Goal: Information Seeking & Learning: Learn about a topic

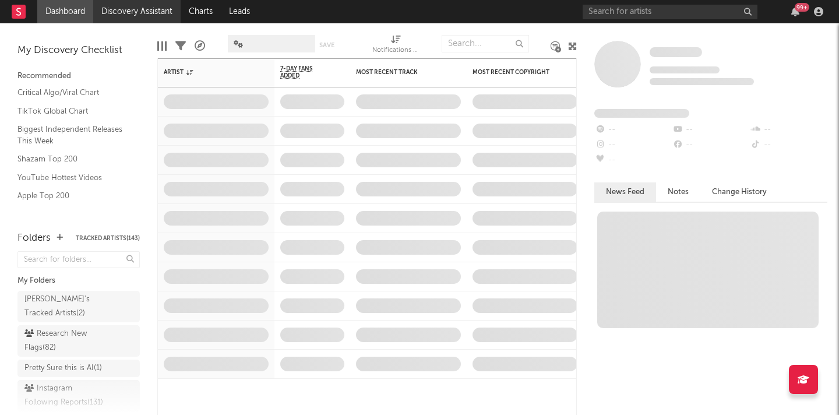
click at [122, 12] on link "Discovery Assistant" at bounding box center [136, 11] width 87 height 23
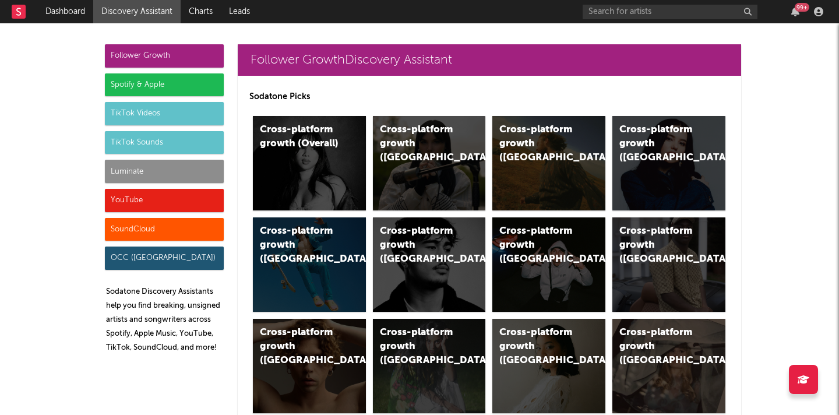
click at [206, 172] on div "Luminate" at bounding box center [164, 171] width 119 height 23
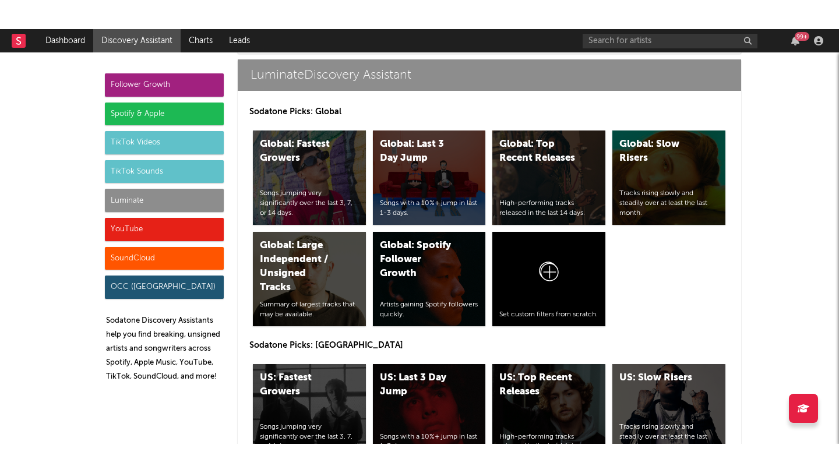
scroll to position [5178, 0]
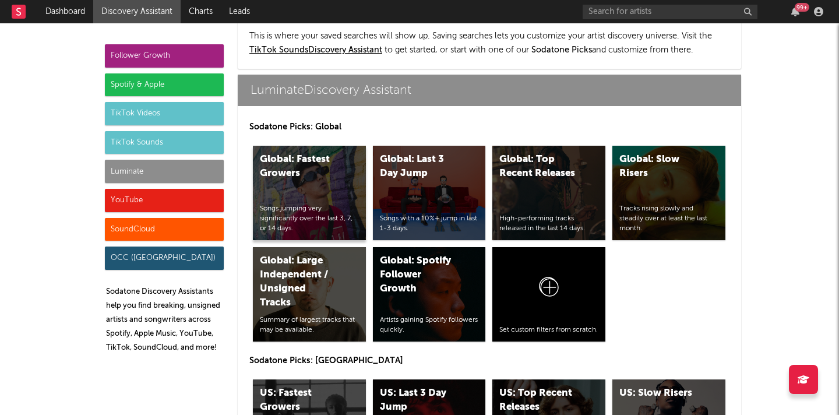
click at [322, 146] on div "Global: Fastest Growers Songs jumping very significantly over the last 3, 7, or…" at bounding box center [309, 193] width 113 height 94
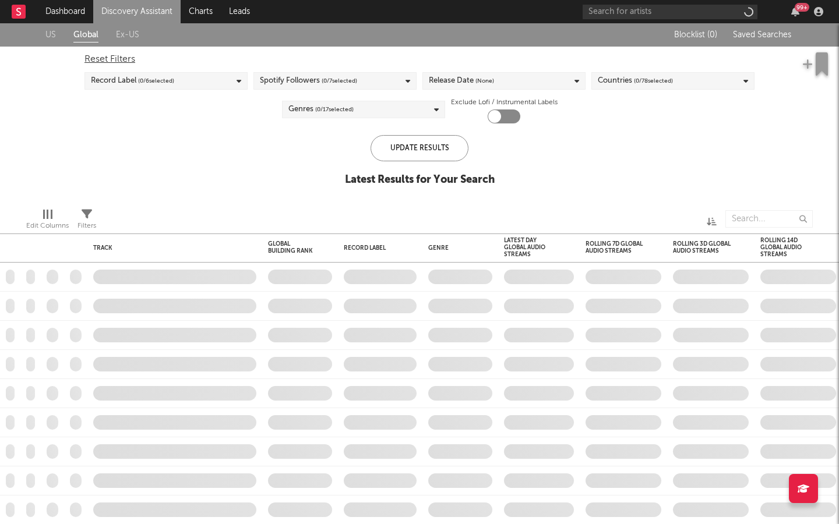
checkbox input "true"
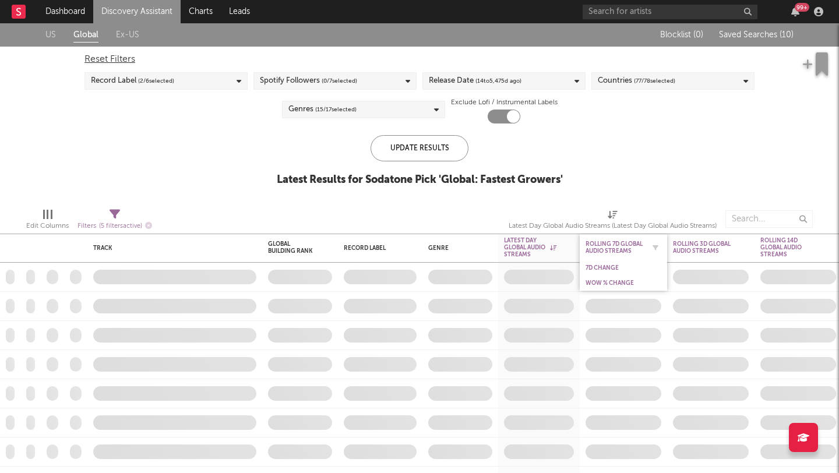
click at [612, 253] on div "Rolling 7D Global Audio Streams" at bounding box center [615, 248] width 58 height 14
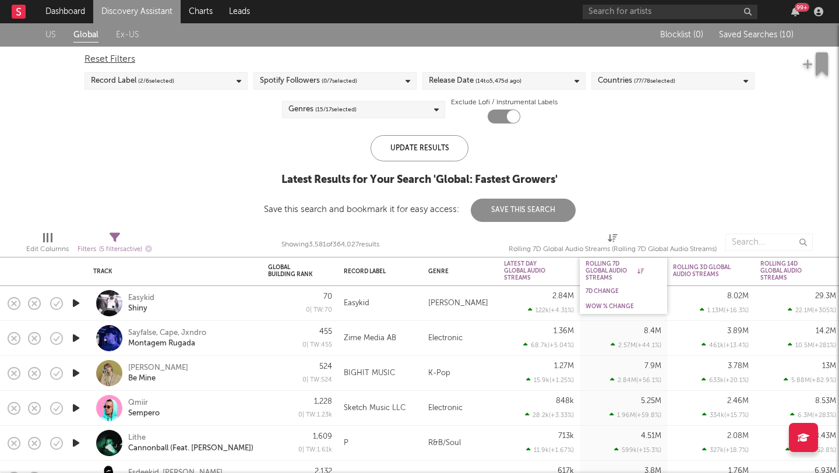
click at [606, 299] on div "WoW % Change" at bounding box center [623, 306] width 87 height 15
click at [608, 306] on div "WoW % Change" at bounding box center [615, 306] width 58 height 7
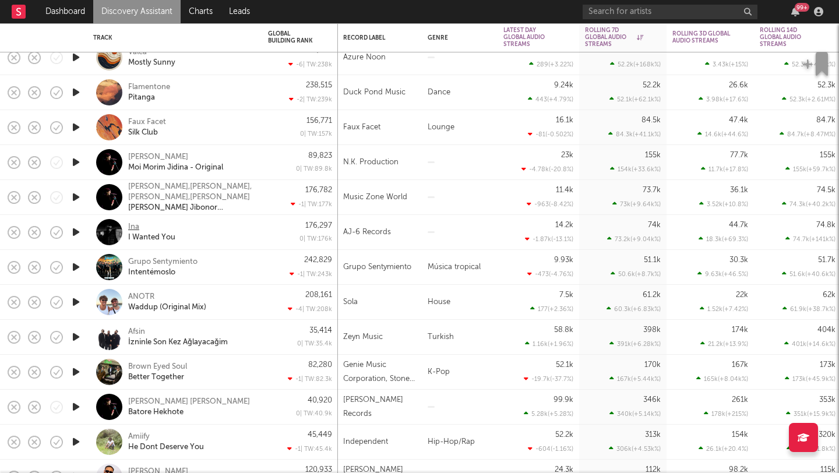
click at [135, 228] on div "Ina" at bounding box center [133, 227] width 11 height 10
click at [73, 305] on icon "button" at bounding box center [76, 302] width 12 height 15
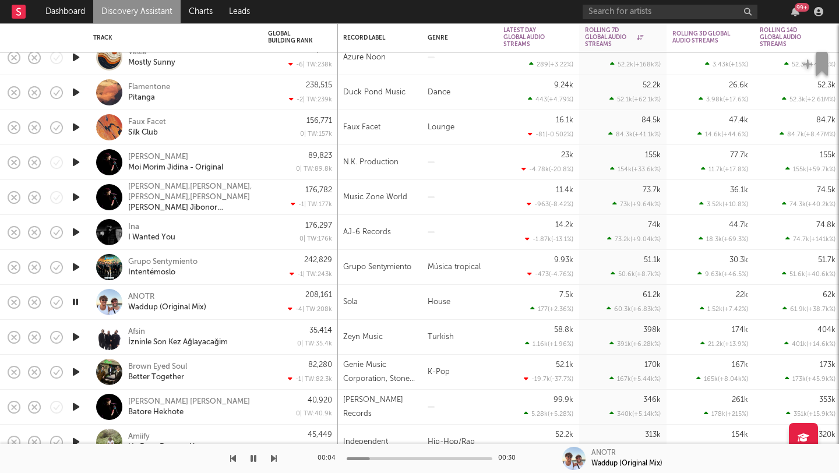
click at [413, 414] on div "00:04 00:30" at bounding box center [420, 458] width 204 height 29
click at [420, 414] on div at bounding box center [420, 458] width 146 height 3
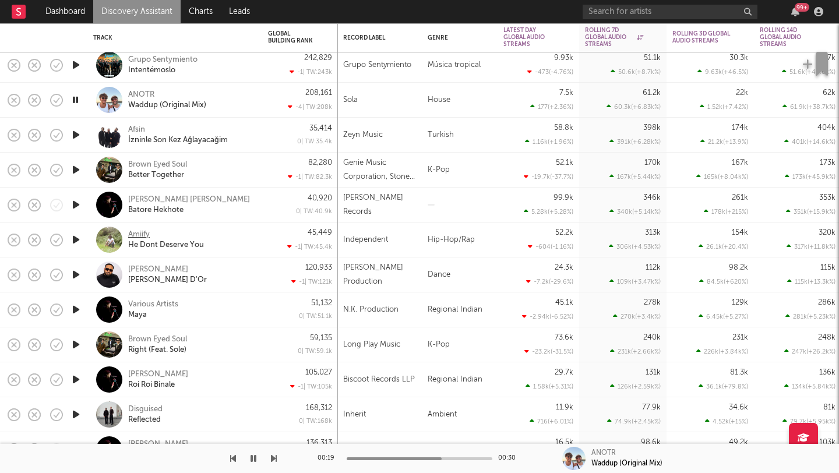
click at [140, 231] on div "Amiify" at bounding box center [139, 235] width 22 height 10
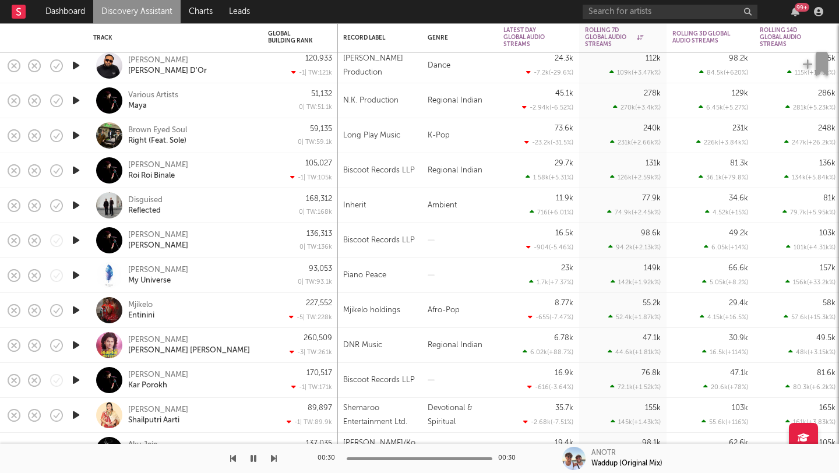
click at [76, 308] on icon "button" at bounding box center [76, 310] width 12 height 15
click at [76, 308] on icon "button" at bounding box center [75, 310] width 11 height 15
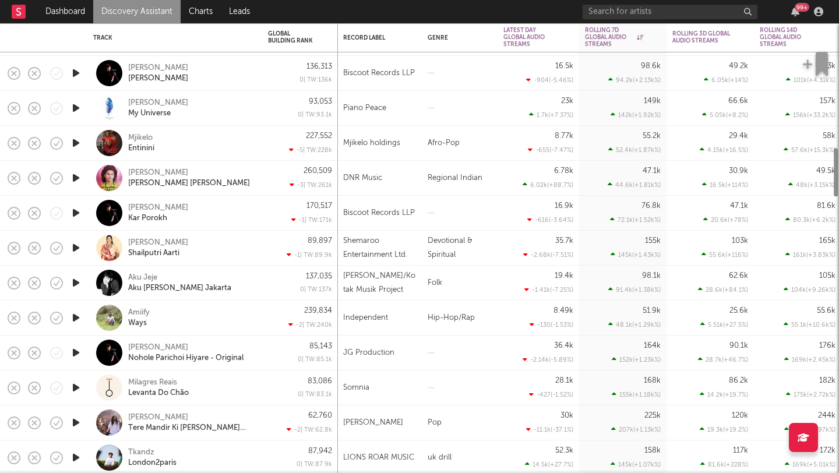
click at [75, 320] on icon "button" at bounding box center [76, 318] width 12 height 15
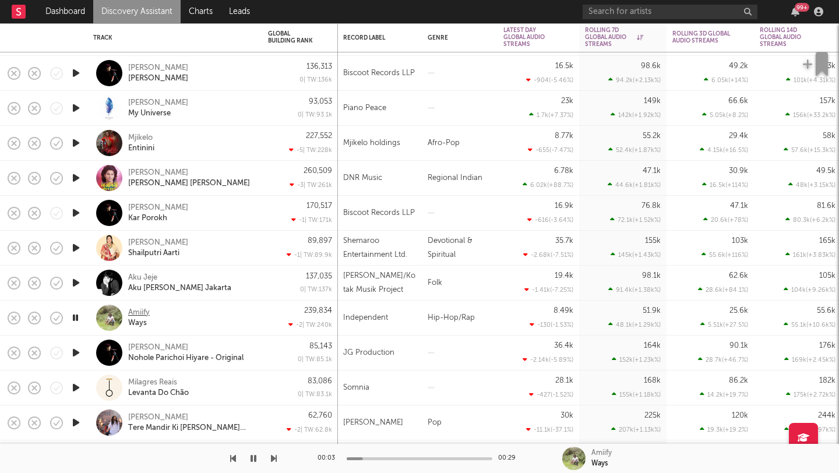
click at [139, 311] on div "Amiify" at bounding box center [139, 313] width 22 height 10
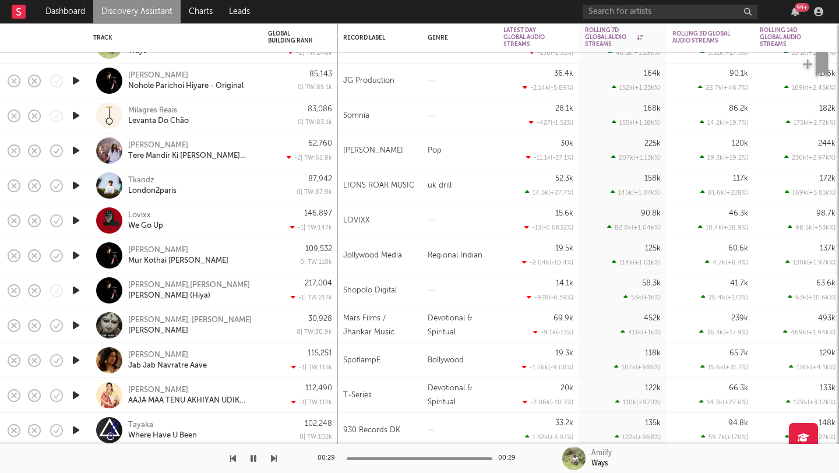
click at [75, 217] on icon "button" at bounding box center [76, 220] width 12 height 15
click at [73, 178] on icon "button" at bounding box center [76, 185] width 12 height 15
click at [145, 179] on div "Tkandz" at bounding box center [141, 180] width 26 height 10
click at [73, 178] on div at bounding box center [75, 185] width 23 height 35
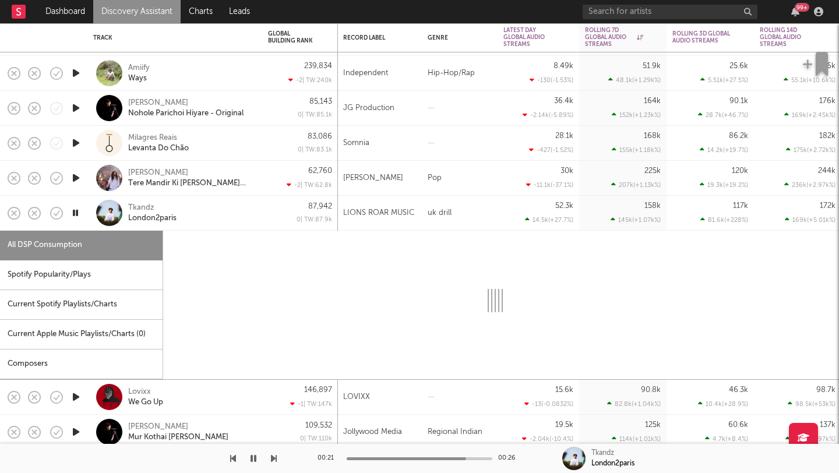
select select "1w"
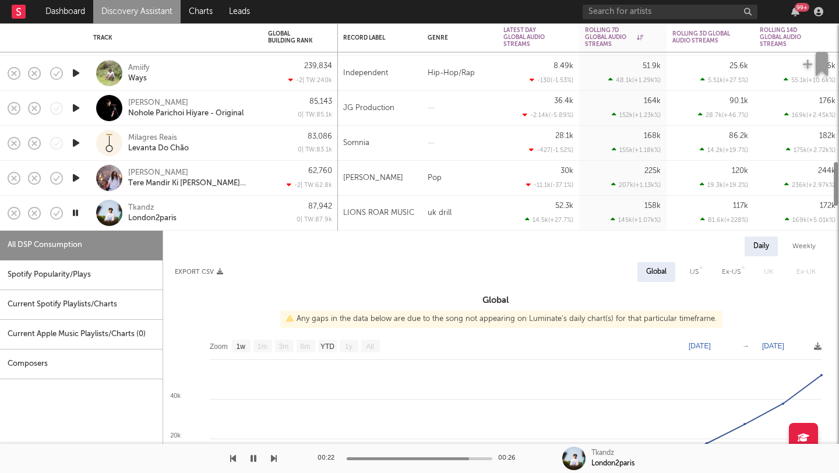
click at [78, 217] on icon "button" at bounding box center [75, 213] width 11 height 15
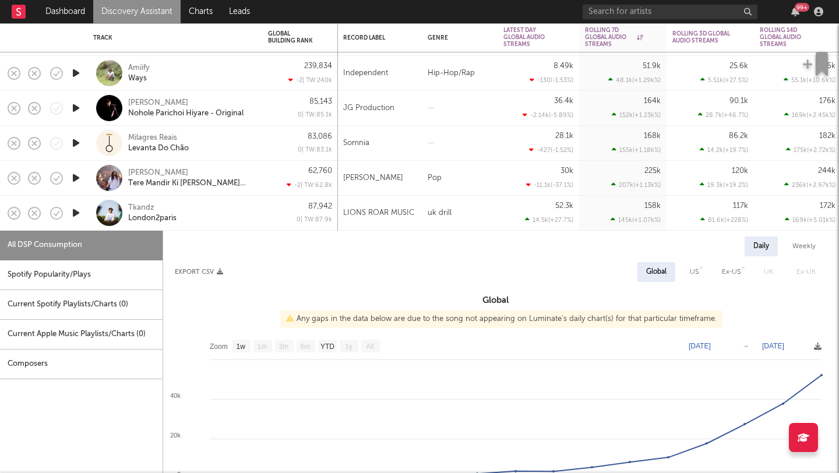
click at [87, 223] on div at bounding box center [75, 213] width 23 height 35
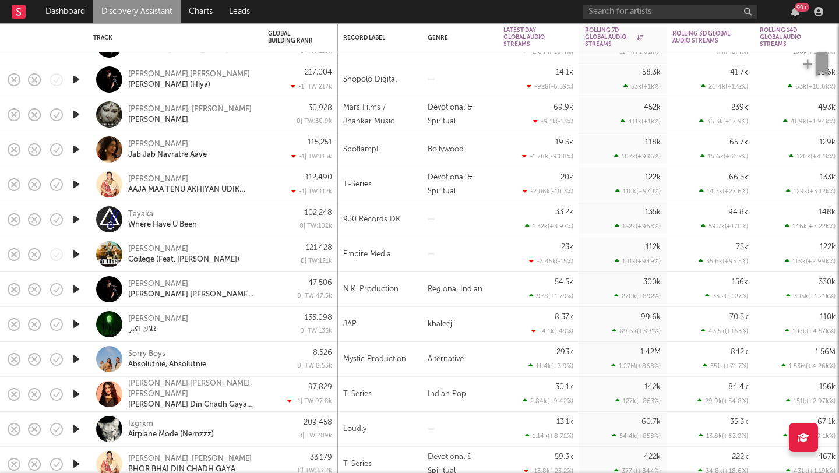
click at [77, 217] on icon "button" at bounding box center [76, 219] width 12 height 15
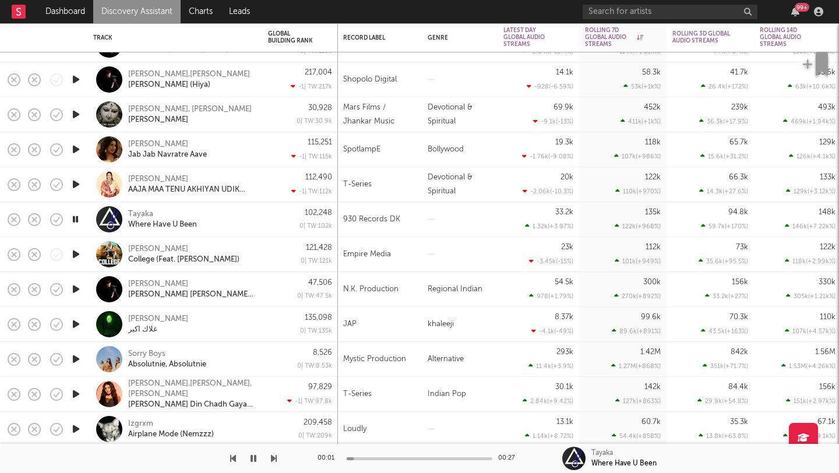
click at [76, 258] on icon "button" at bounding box center [76, 254] width 12 height 15
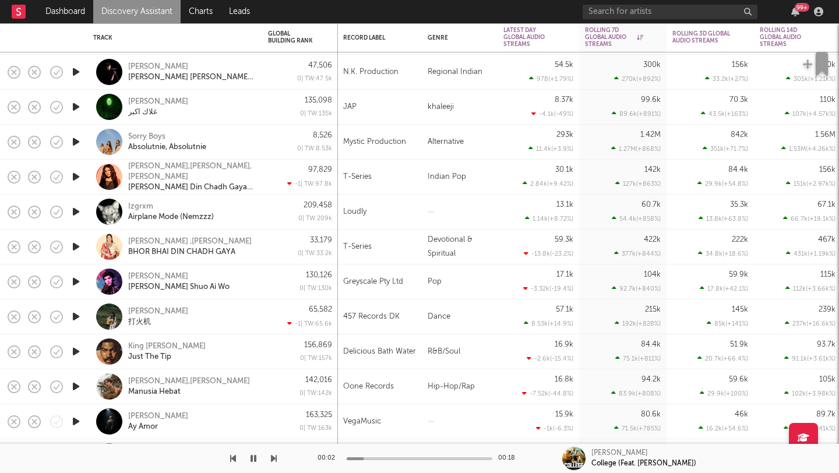
click at [75, 280] on icon "button" at bounding box center [76, 281] width 12 height 15
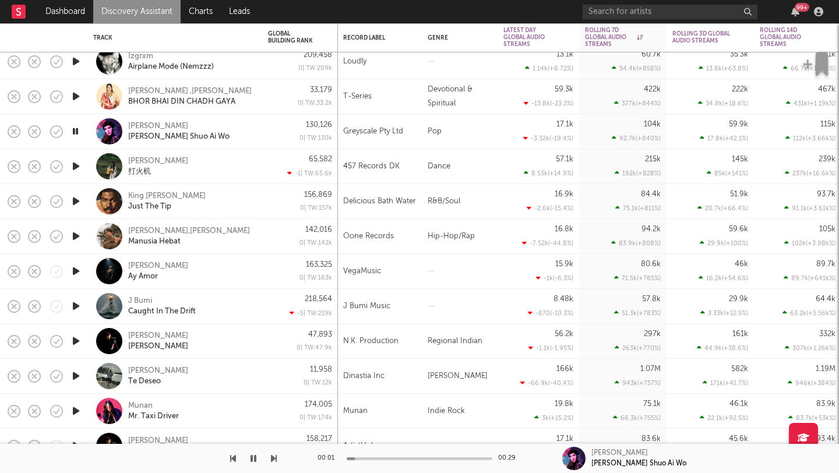
click at [80, 201] on icon "button" at bounding box center [76, 201] width 12 height 15
click at [154, 198] on div "King Willonius" at bounding box center [166, 196] width 77 height 10
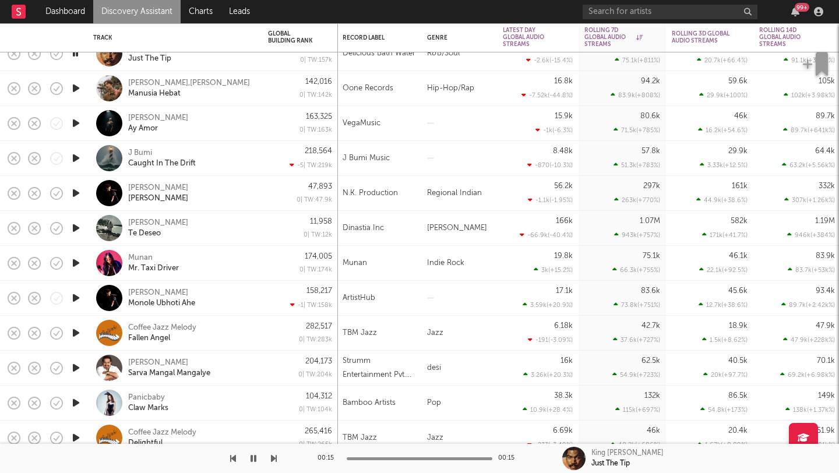
click at [73, 129] on icon "button" at bounding box center [76, 123] width 12 height 15
click at [72, 118] on icon "button" at bounding box center [75, 123] width 11 height 15
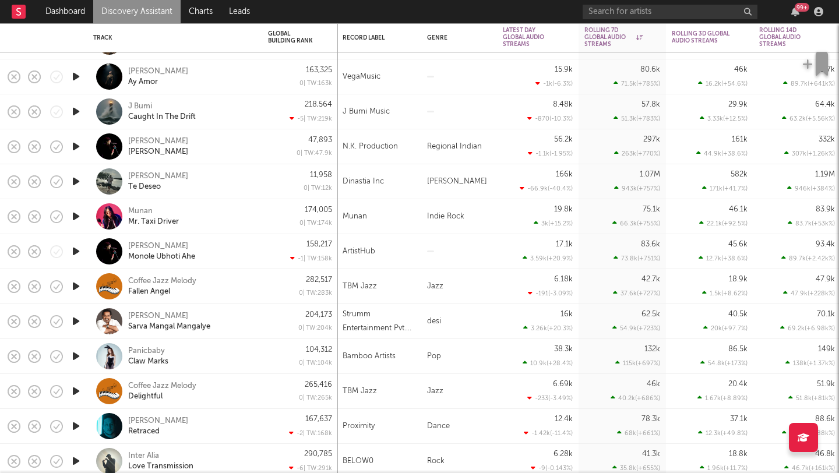
click at [81, 112] on icon "button" at bounding box center [76, 111] width 12 height 15
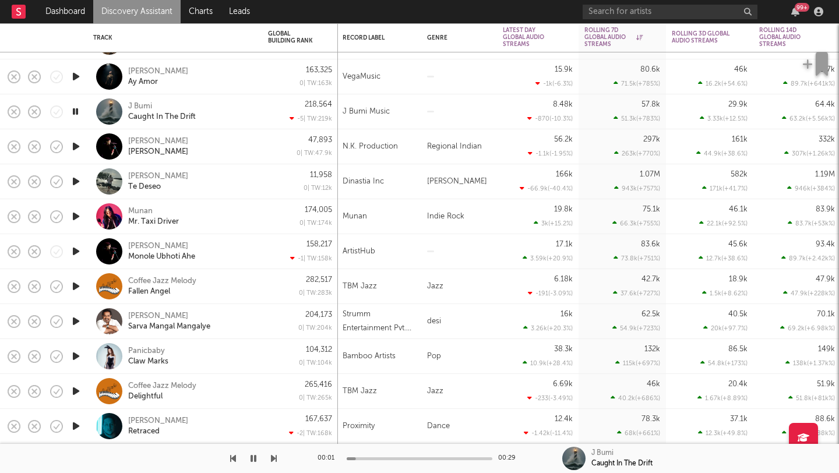
click at [76, 107] on icon "button" at bounding box center [75, 111] width 11 height 15
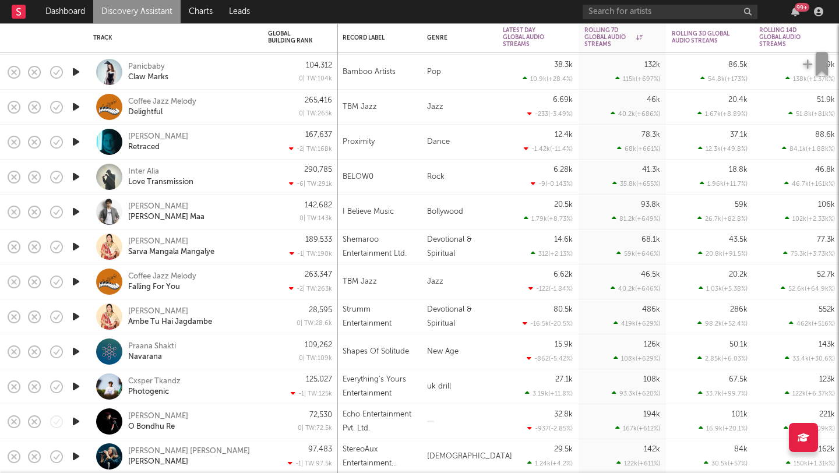
click at [87, 171] on div "Inter Alia Love Transmission" at bounding box center [174, 177] width 175 height 35
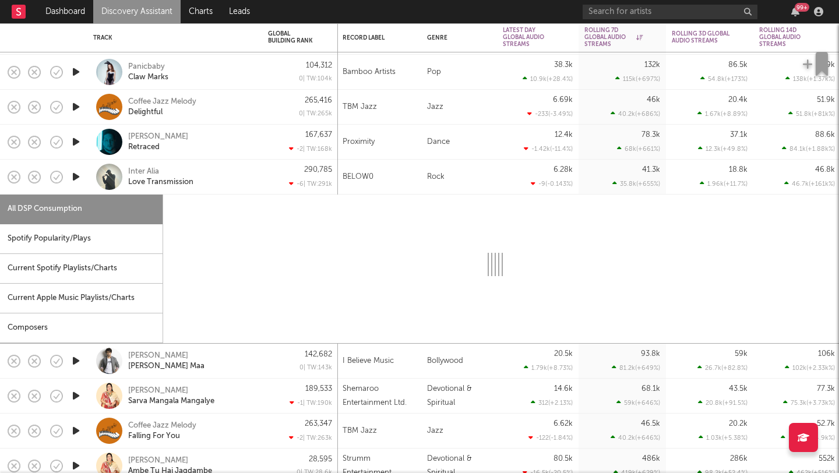
click at [79, 176] on icon "button" at bounding box center [76, 177] width 12 height 15
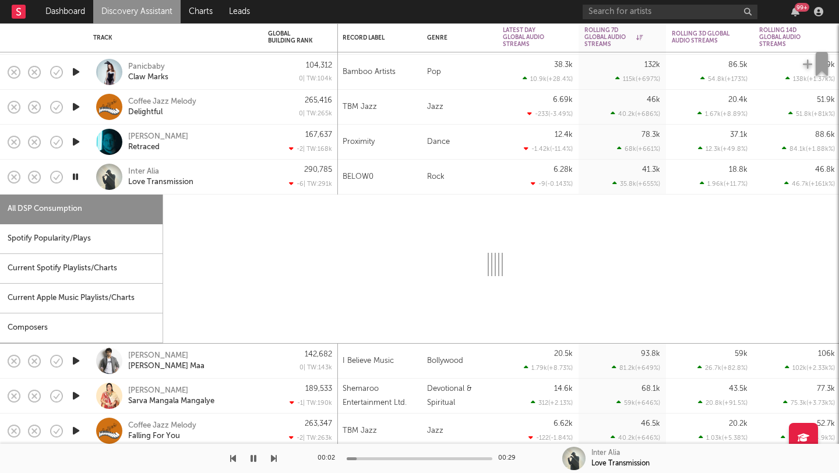
select select "1w"
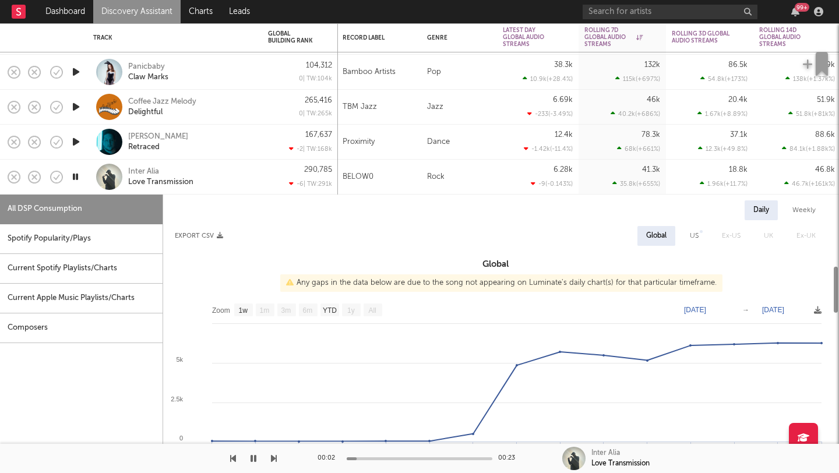
click at [70, 176] on icon "button" at bounding box center [75, 177] width 11 height 15
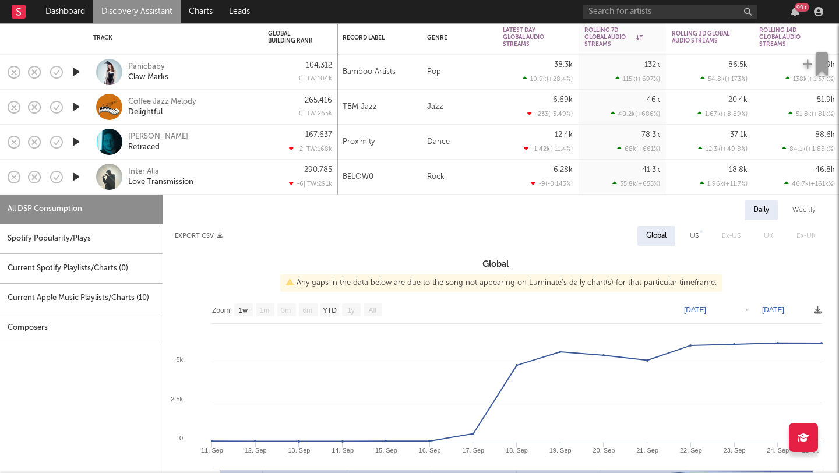
click at [88, 184] on div "Inter Alia Love Transmission" at bounding box center [174, 177] width 175 height 35
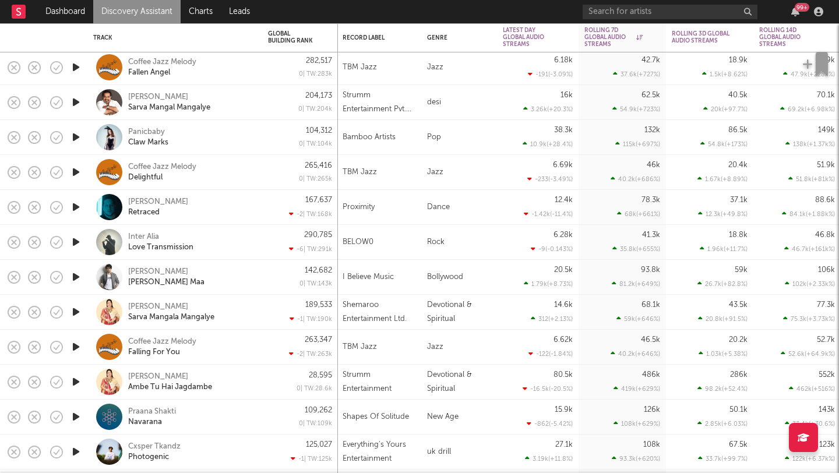
click at [79, 136] on icon "button" at bounding box center [76, 137] width 12 height 15
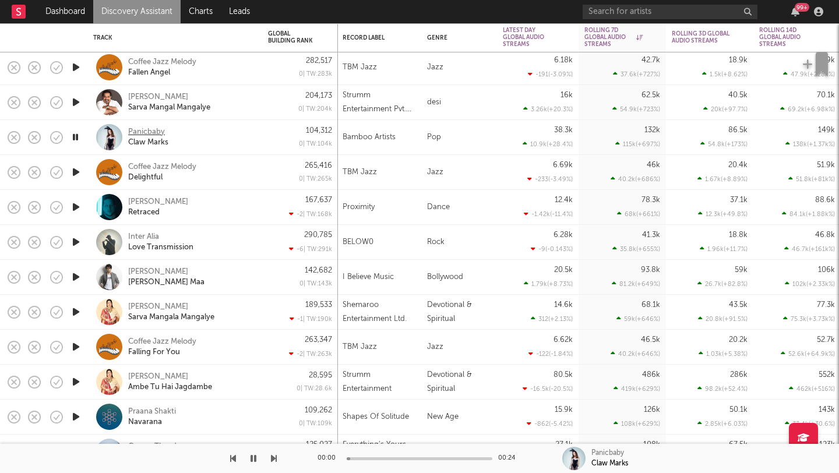
click at [146, 132] on div "Panicbaby" at bounding box center [146, 132] width 37 height 10
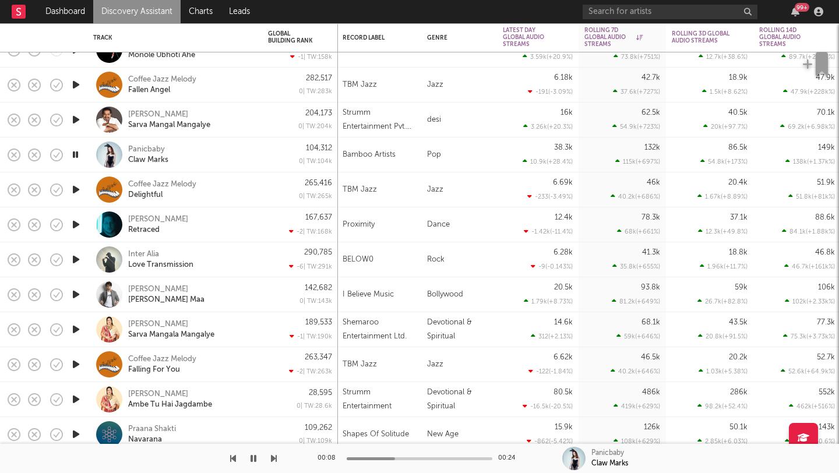
click at [77, 152] on icon "button" at bounding box center [75, 154] width 11 height 15
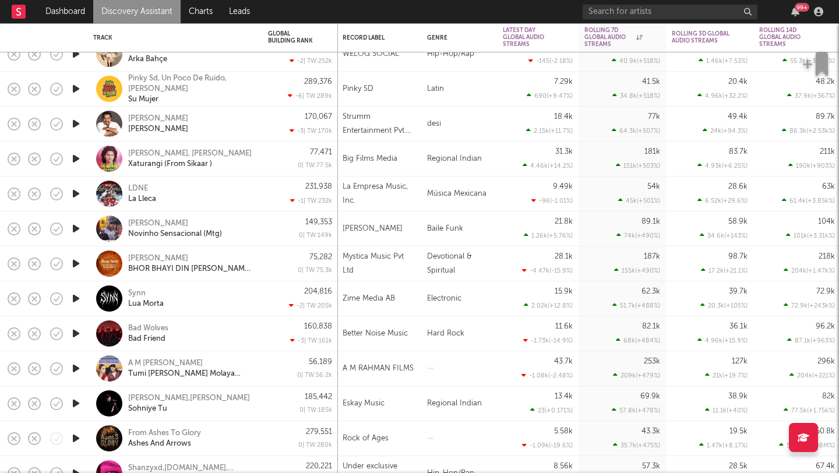
click at [79, 197] on icon "button" at bounding box center [76, 193] width 12 height 15
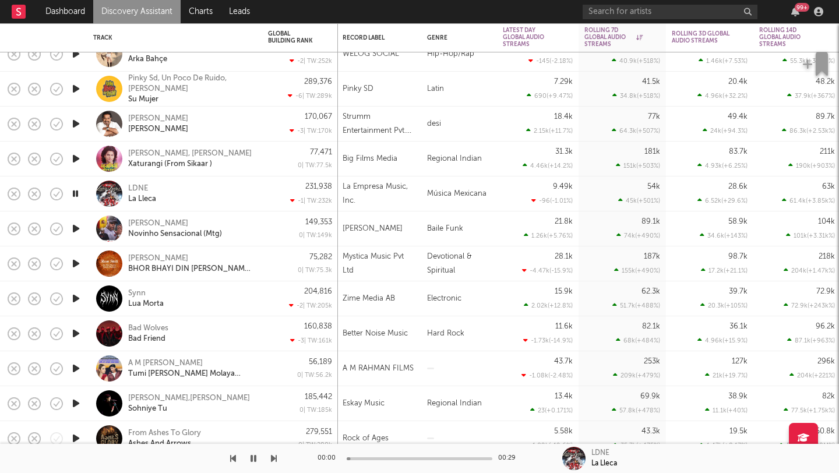
click at [79, 197] on icon "button" at bounding box center [75, 193] width 11 height 15
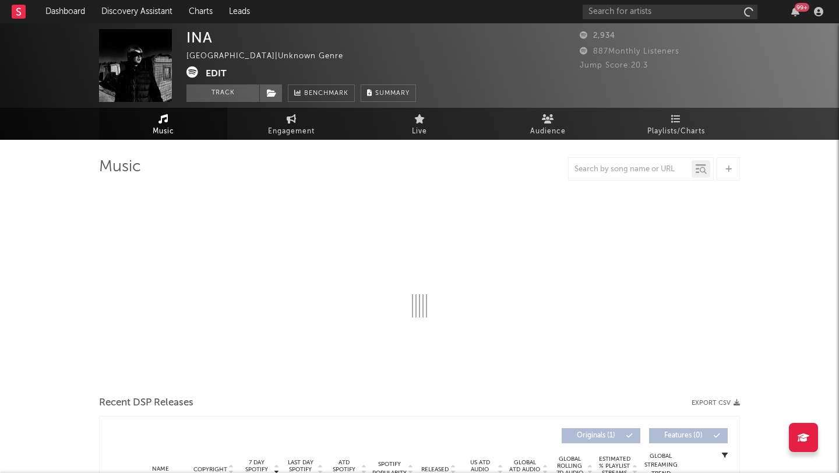
select select "6m"
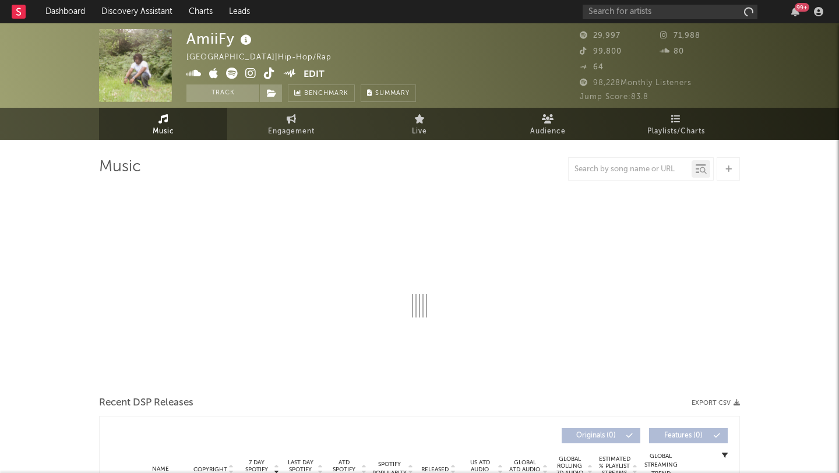
select select "1w"
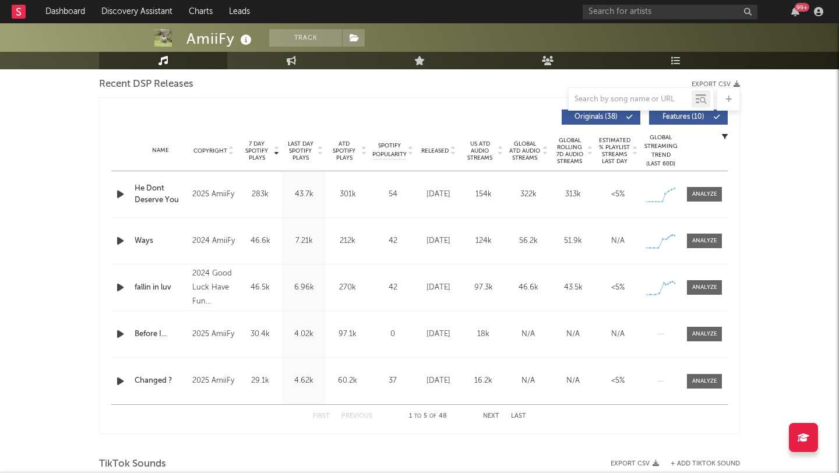
scroll to position [410, 0]
click at [116, 244] on icon "button" at bounding box center [120, 241] width 12 height 15
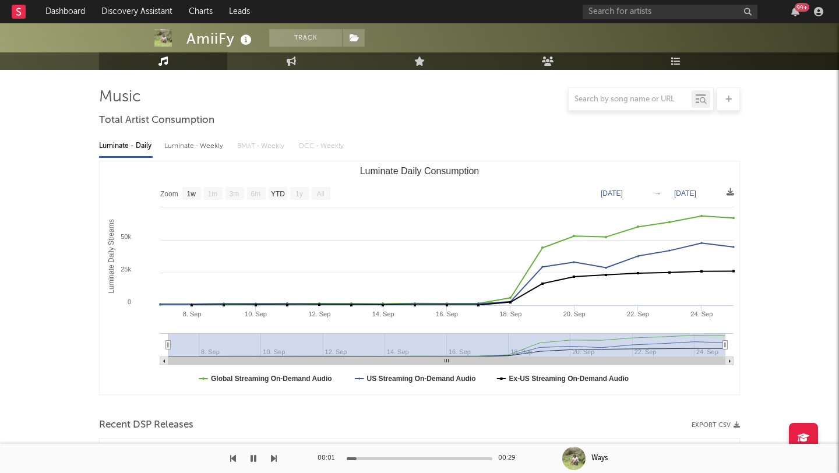
scroll to position [0, 0]
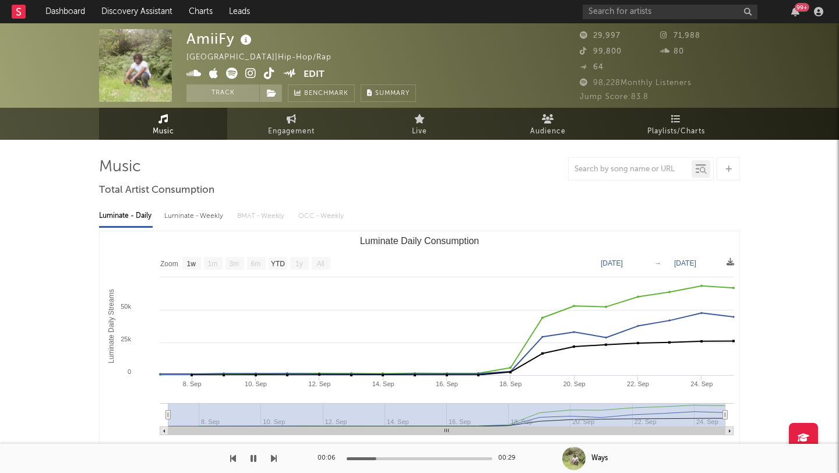
click at [271, 74] on icon at bounding box center [269, 74] width 11 height 12
click at [248, 462] on button "button" at bounding box center [254, 458] width 12 height 29
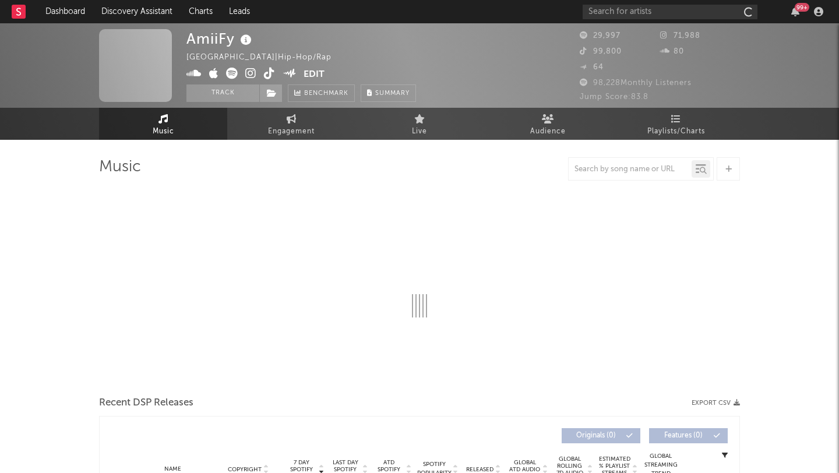
select select "1w"
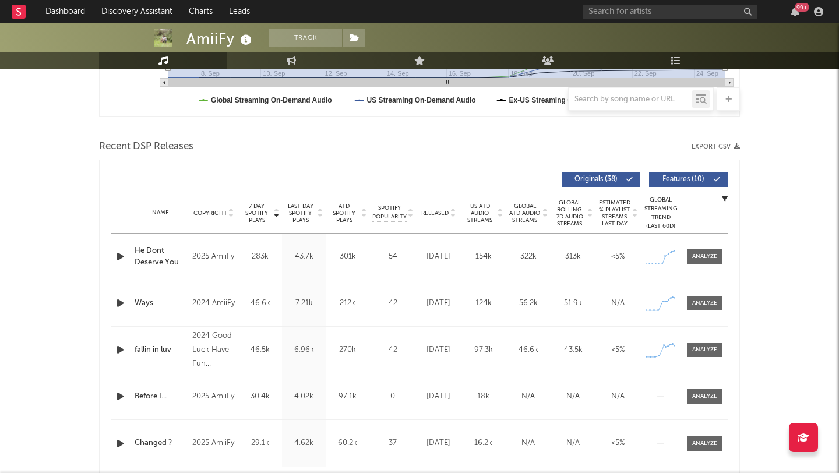
scroll to position [359, 0]
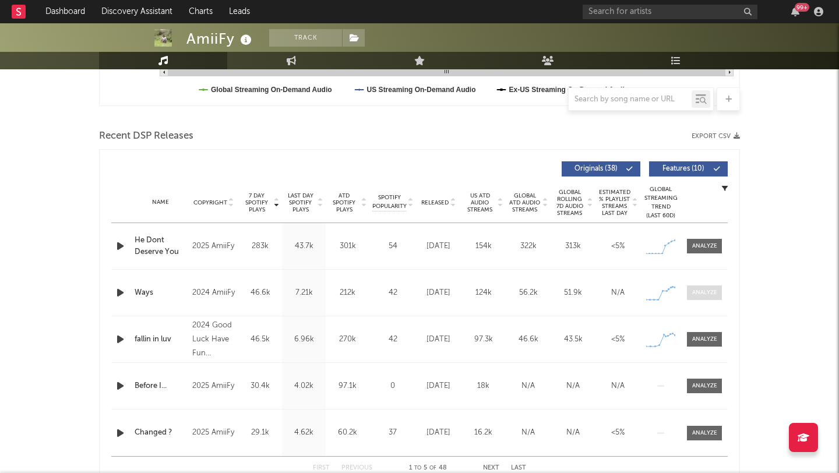
click at [715, 286] on span at bounding box center [704, 292] width 35 height 15
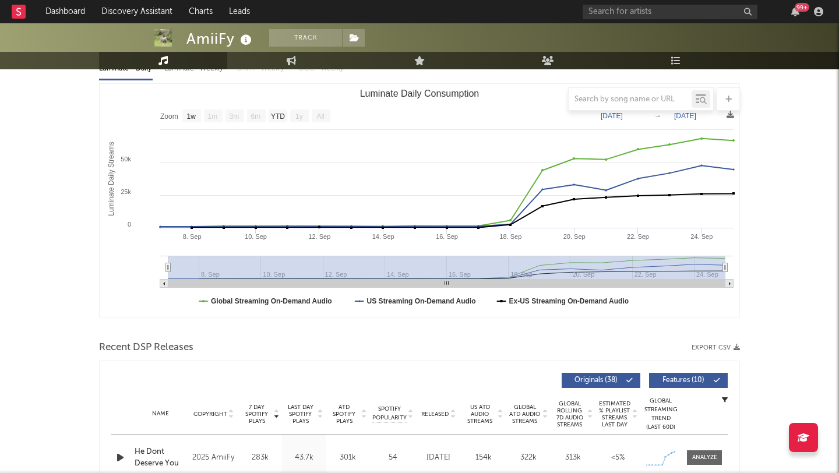
select select "1w"
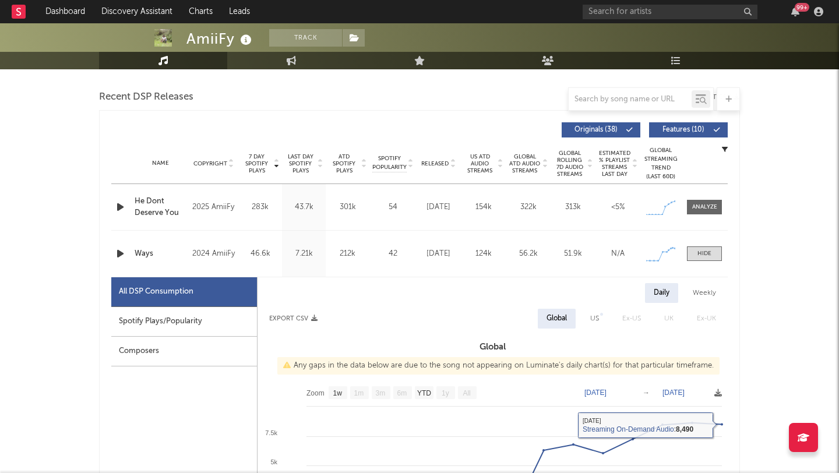
scroll to position [417, 0]
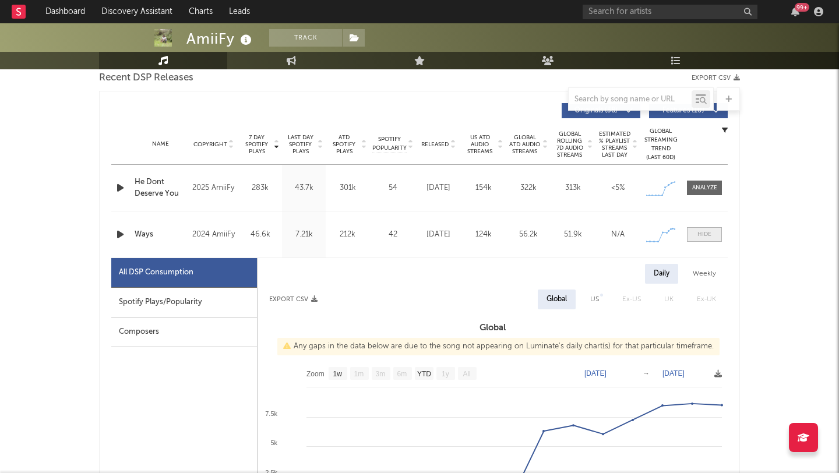
click at [701, 235] on div at bounding box center [704, 234] width 14 height 9
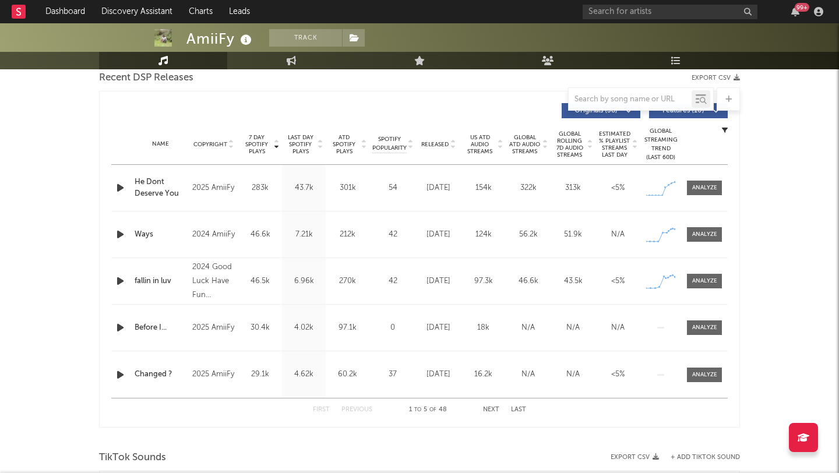
click at [703, 196] on div "Name He Dont Deserve You Copyright 2025 AmiiFy Label Independent Album Names He…" at bounding box center [419, 188] width 616 height 46
click at [703, 179] on div "Name He Dont Deserve You Copyright 2025 AmiiFy Label Independent Album Names He…" at bounding box center [419, 188] width 616 height 46
click at [701, 184] on div at bounding box center [704, 188] width 25 height 9
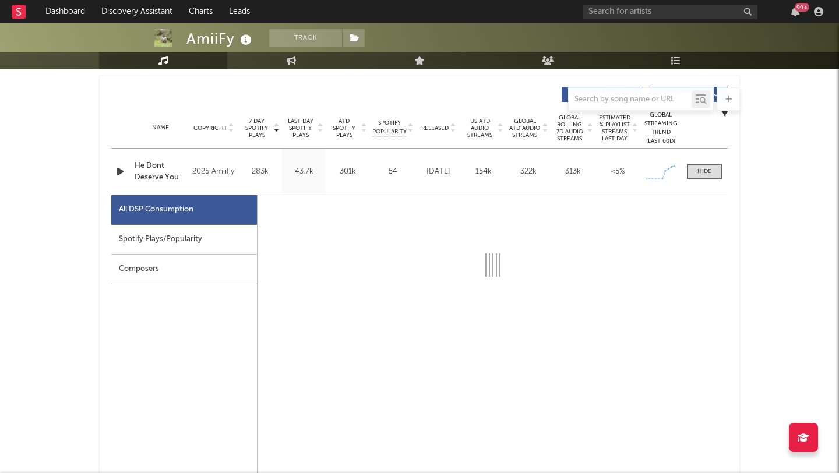
select select "1w"
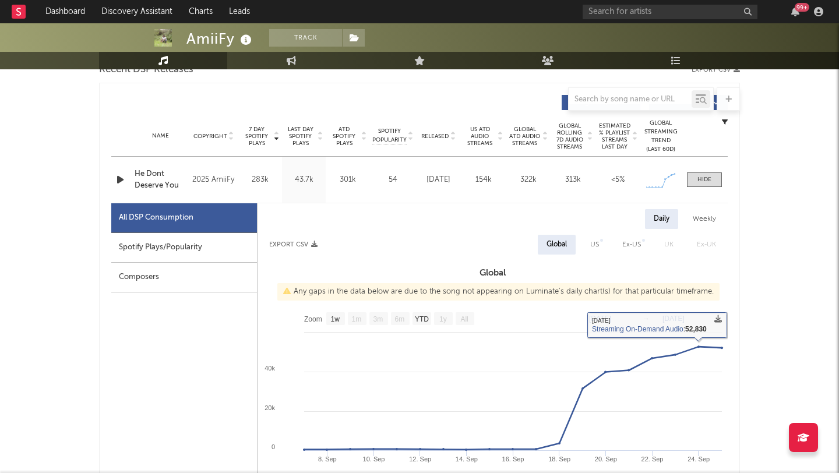
scroll to position [291, 0]
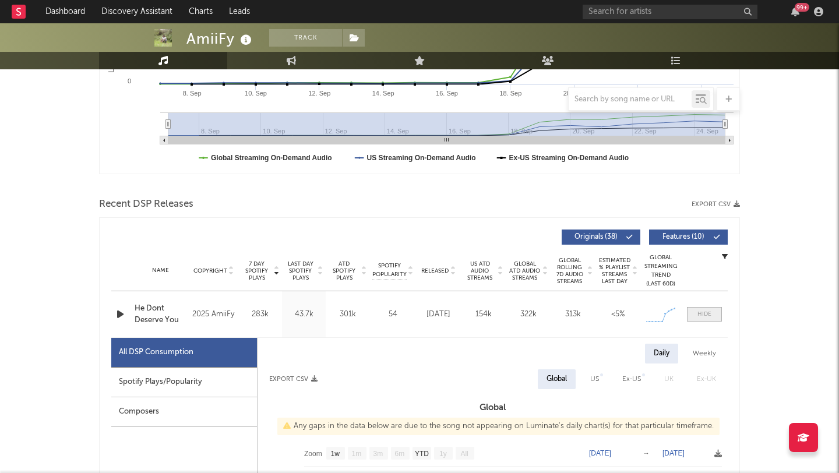
click at [702, 319] on span at bounding box center [704, 314] width 35 height 15
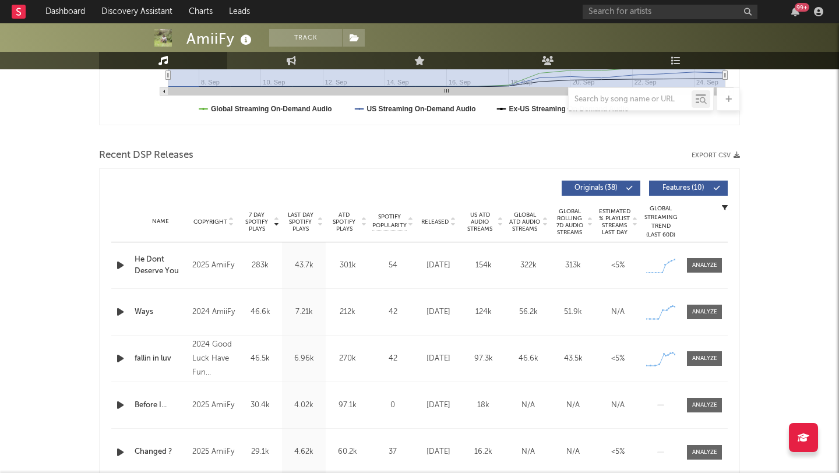
scroll to position [407, 0]
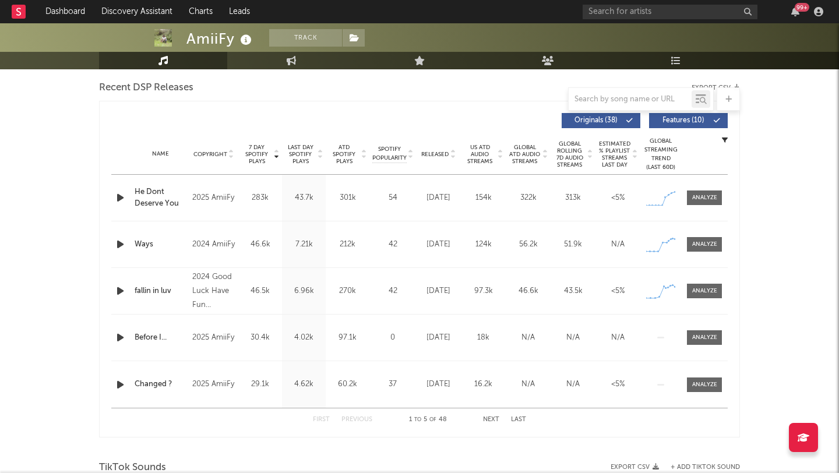
click at [124, 242] on icon "button" at bounding box center [120, 244] width 12 height 15
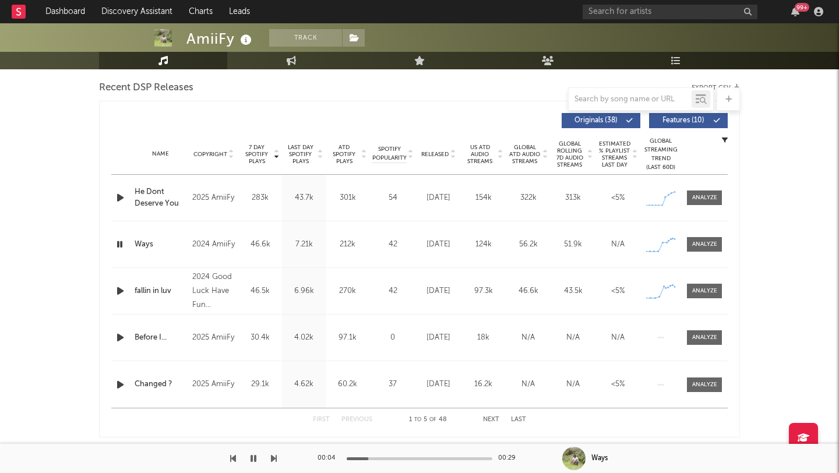
click at [124, 241] on icon "button" at bounding box center [119, 244] width 11 height 15
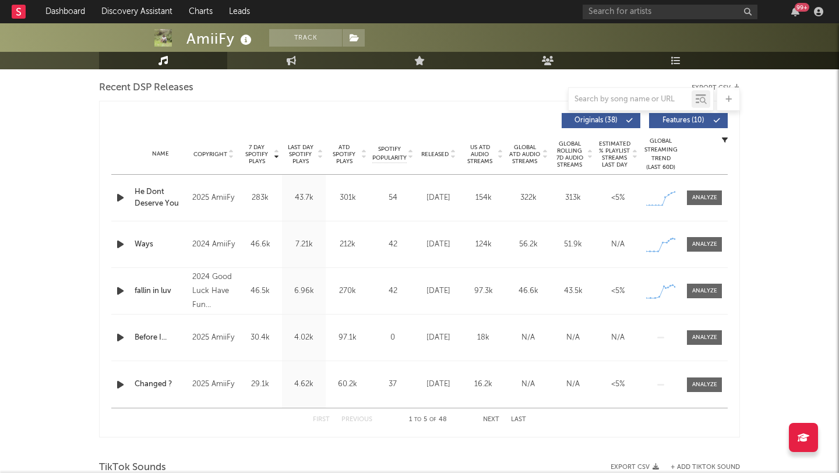
click at [115, 293] on icon "button" at bounding box center [120, 291] width 12 height 15
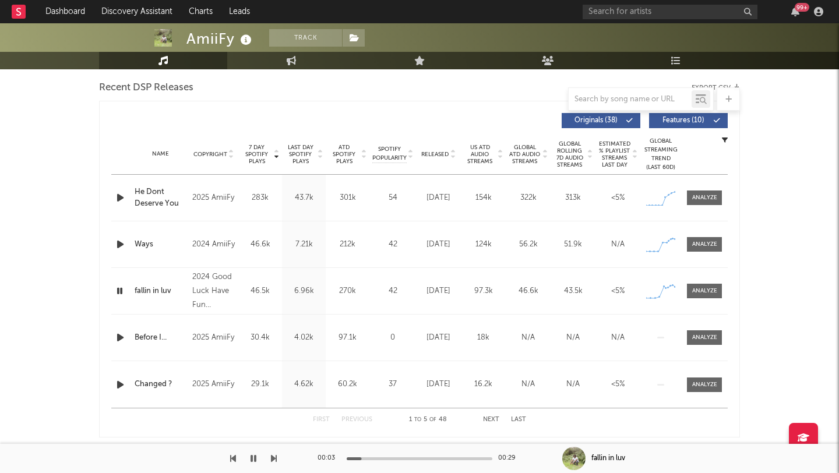
click at [119, 290] on icon "button" at bounding box center [119, 291] width 11 height 15
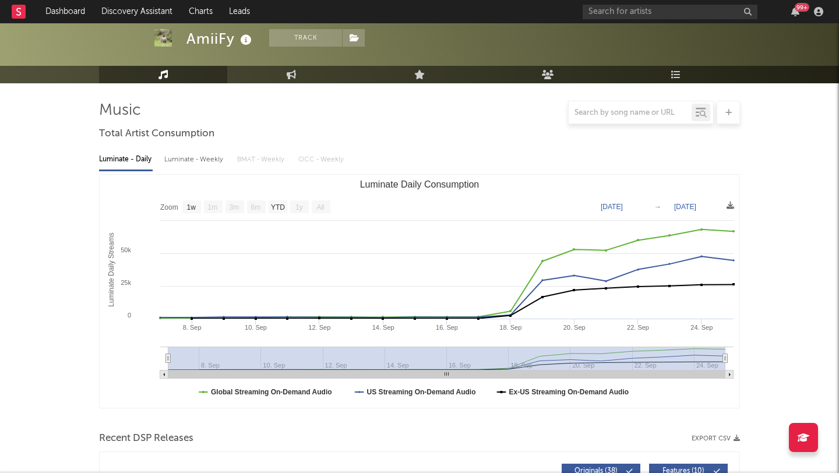
scroll to position [0, 0]
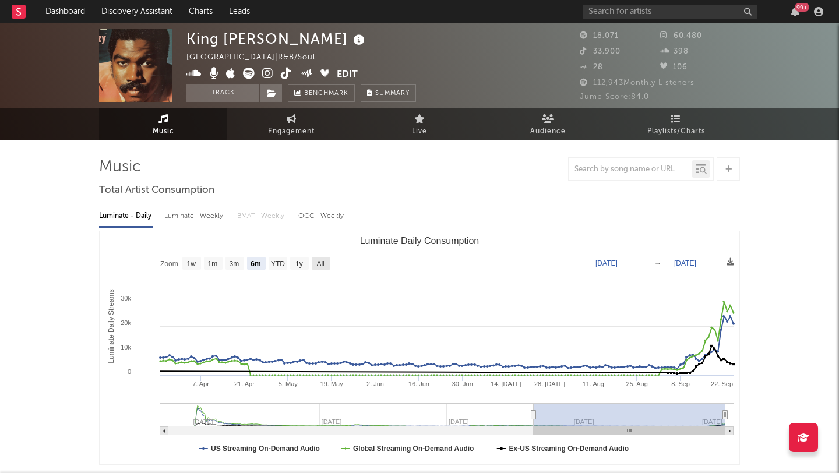
click at [318, 262] on text "All" at bounding box center [320, 264] width 8 height 8
select select "All"
type input "2024-04-09"
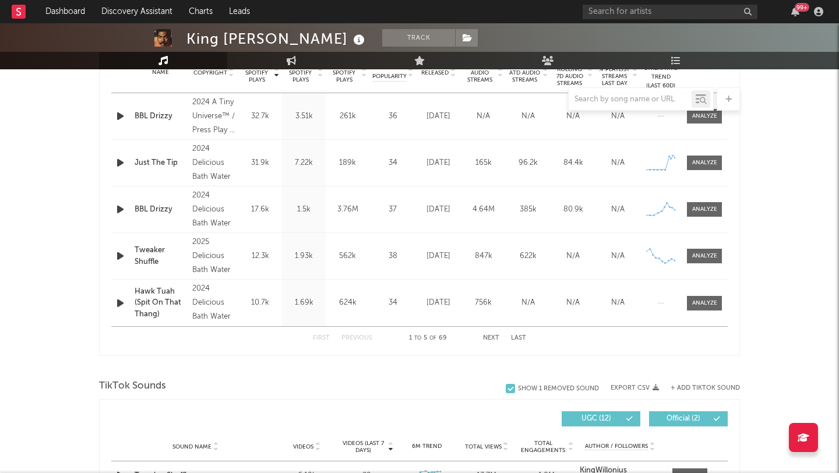
scroll to position [490, 0]
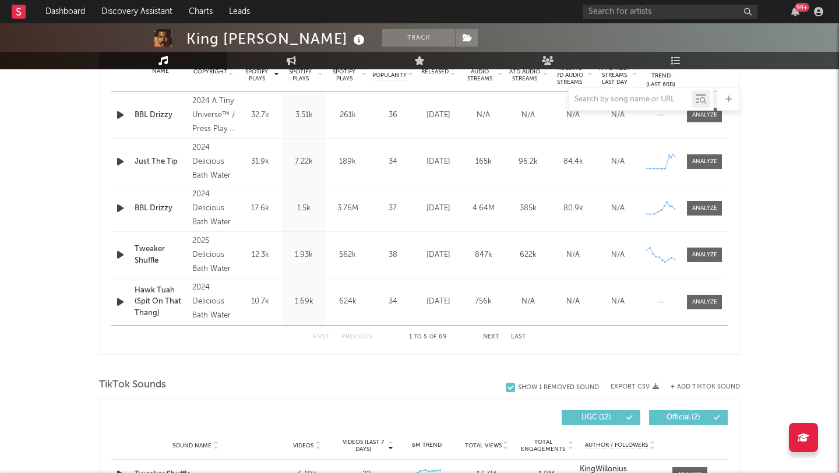
click at [124, 112] on icon "button" at bounding box center [120, 115] width 12 height 15
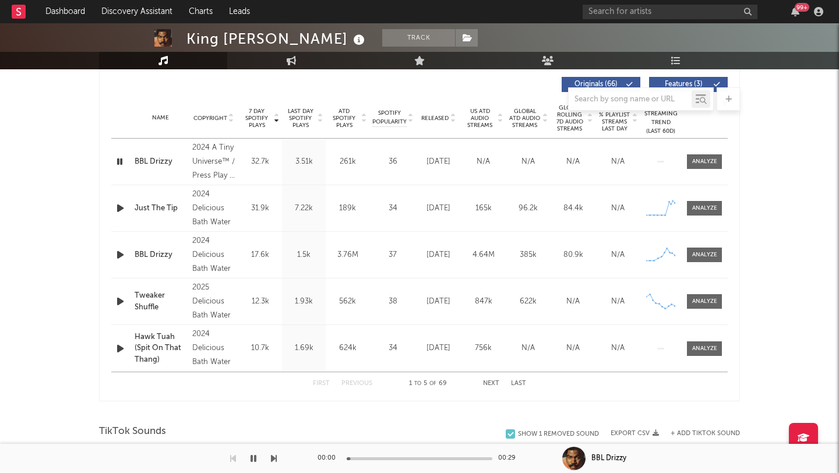
scroll to position [435, 0]
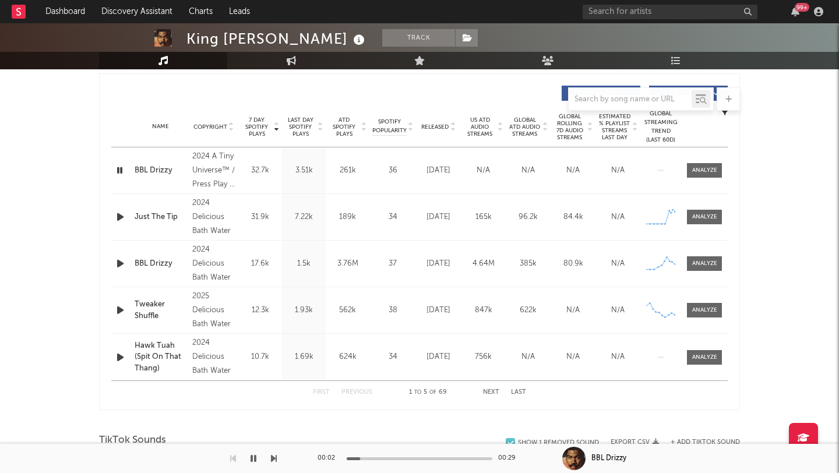
click at [399, 458] on div at bounding box center [420, 458] width 146 height 3
click at [433, 459] on div at bounding box center [420, 458] width 146 height 3
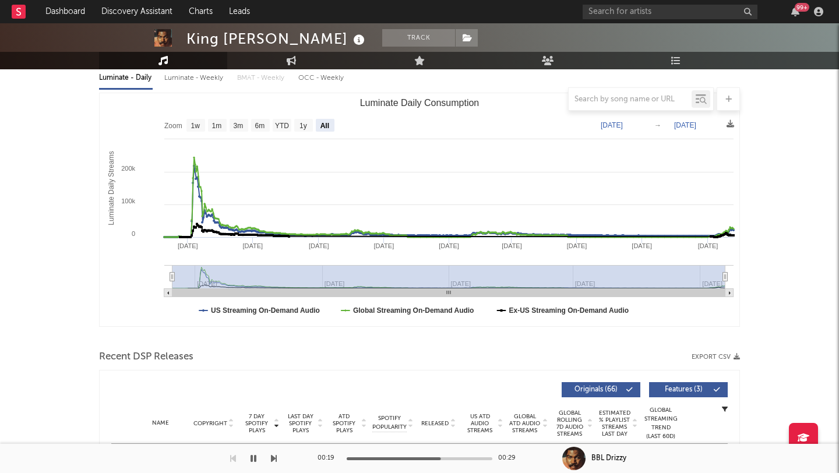
scroll to position [0, 0]
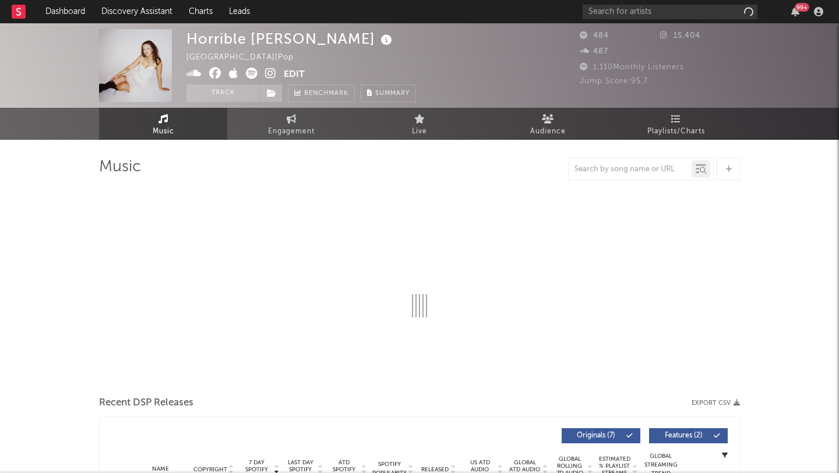
select select "1w"
